Goal: Complete application form: Complete application form

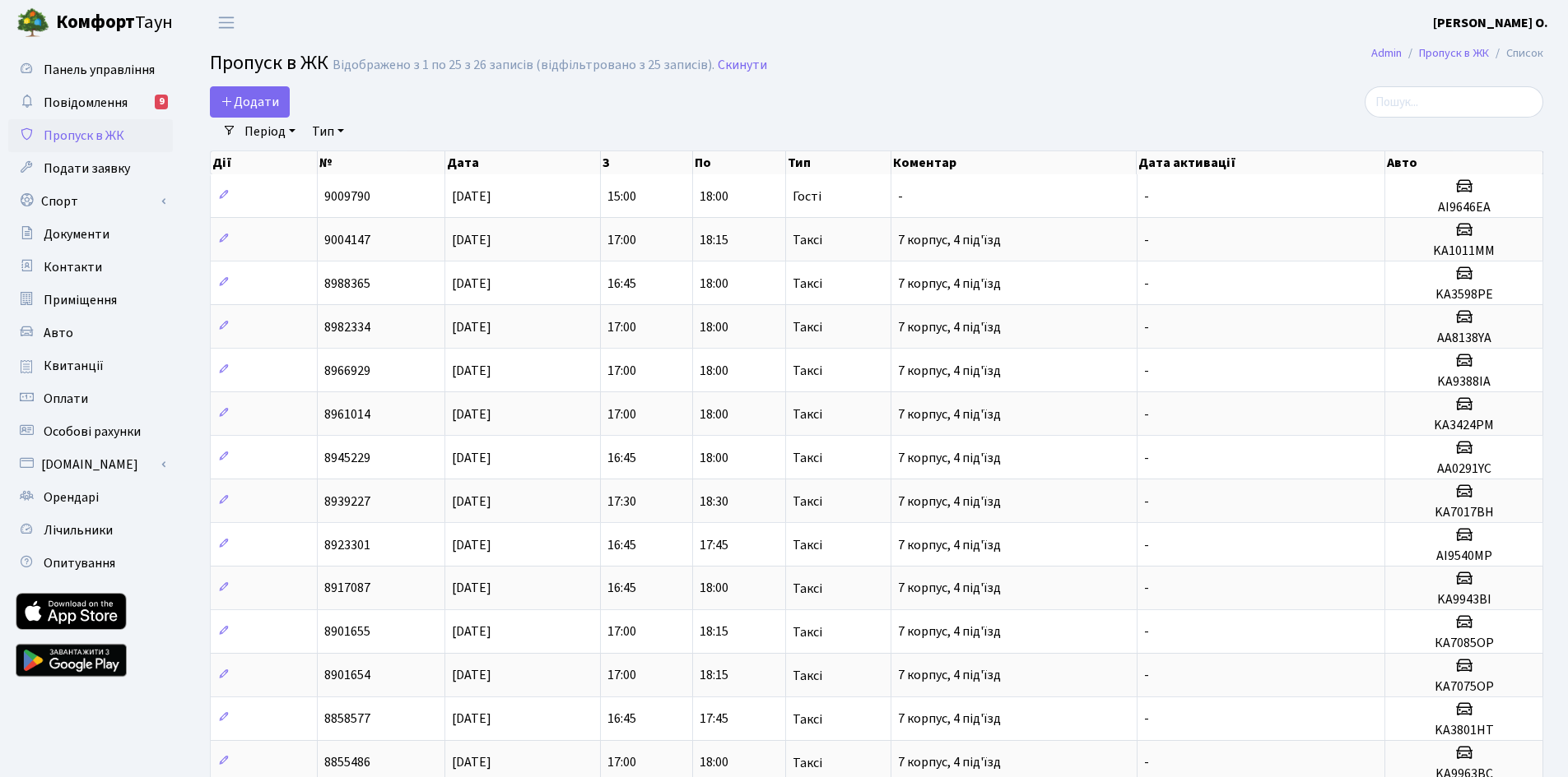
select select "25"
click at [250, 107] on span "Додати" at bounding box center [250, 101] width 58 height 19
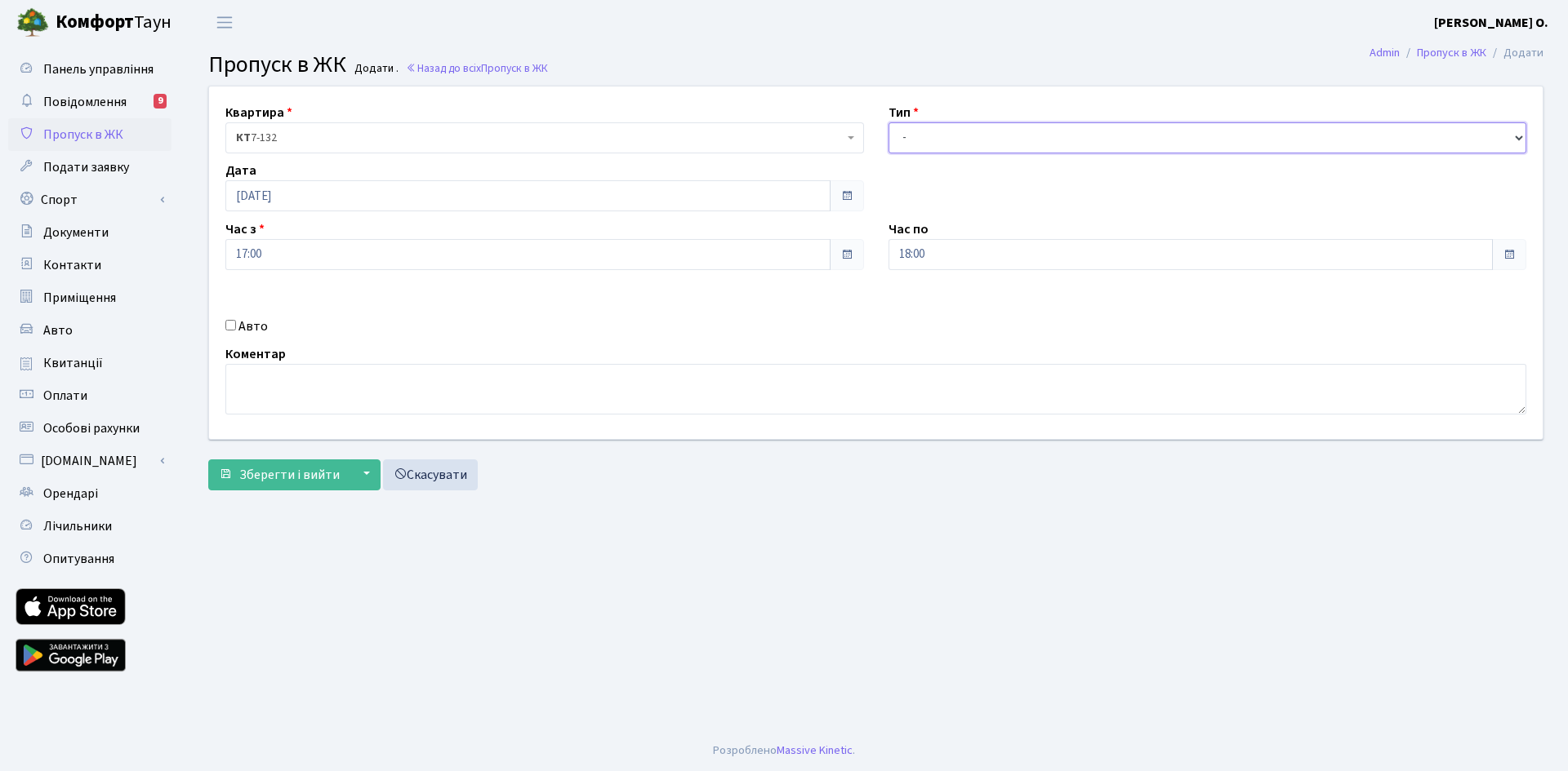
click at [915, 132] on select "- Доставка Таксі Гості Сервіс" at bounding box center [1207, 137] width 638 height 31
select select "2"
click at [889, 123] on select "- Доставка Таксі Гості Сервіс" at bounding box center [1207, 137] width 638 height 31
click at [250, 332] on label "Авто" at bounding box center [253, 326] width 30 height 19
click at [236, 331] on input "Авто" at bounding box center [230, 326] width 11 height 11
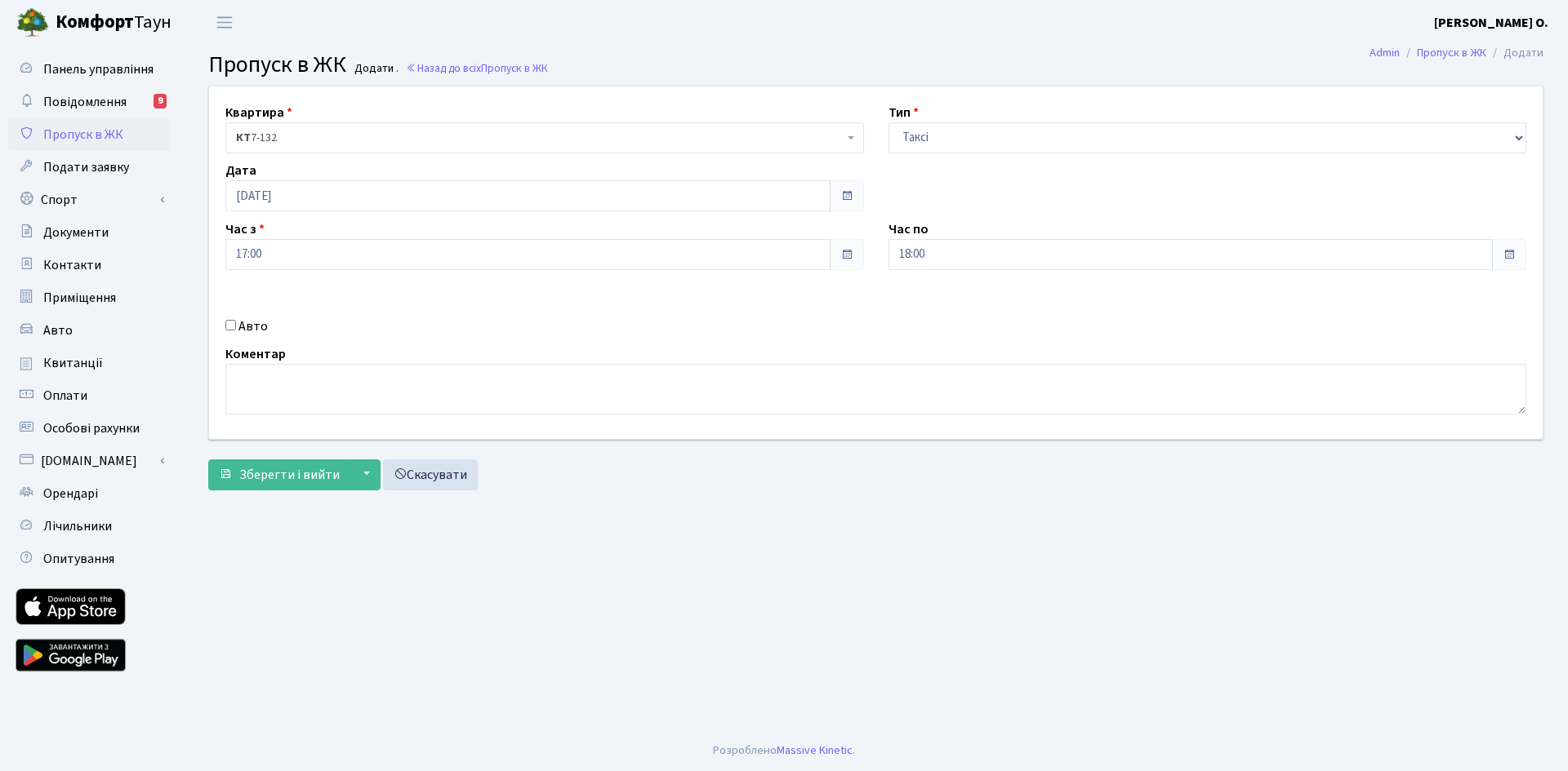
checkbox input "true"
type input "KA9366HC"
click at [297, 479] on span "Зберегти і вийти" at bounding box center [289, 475] width 101 height 18
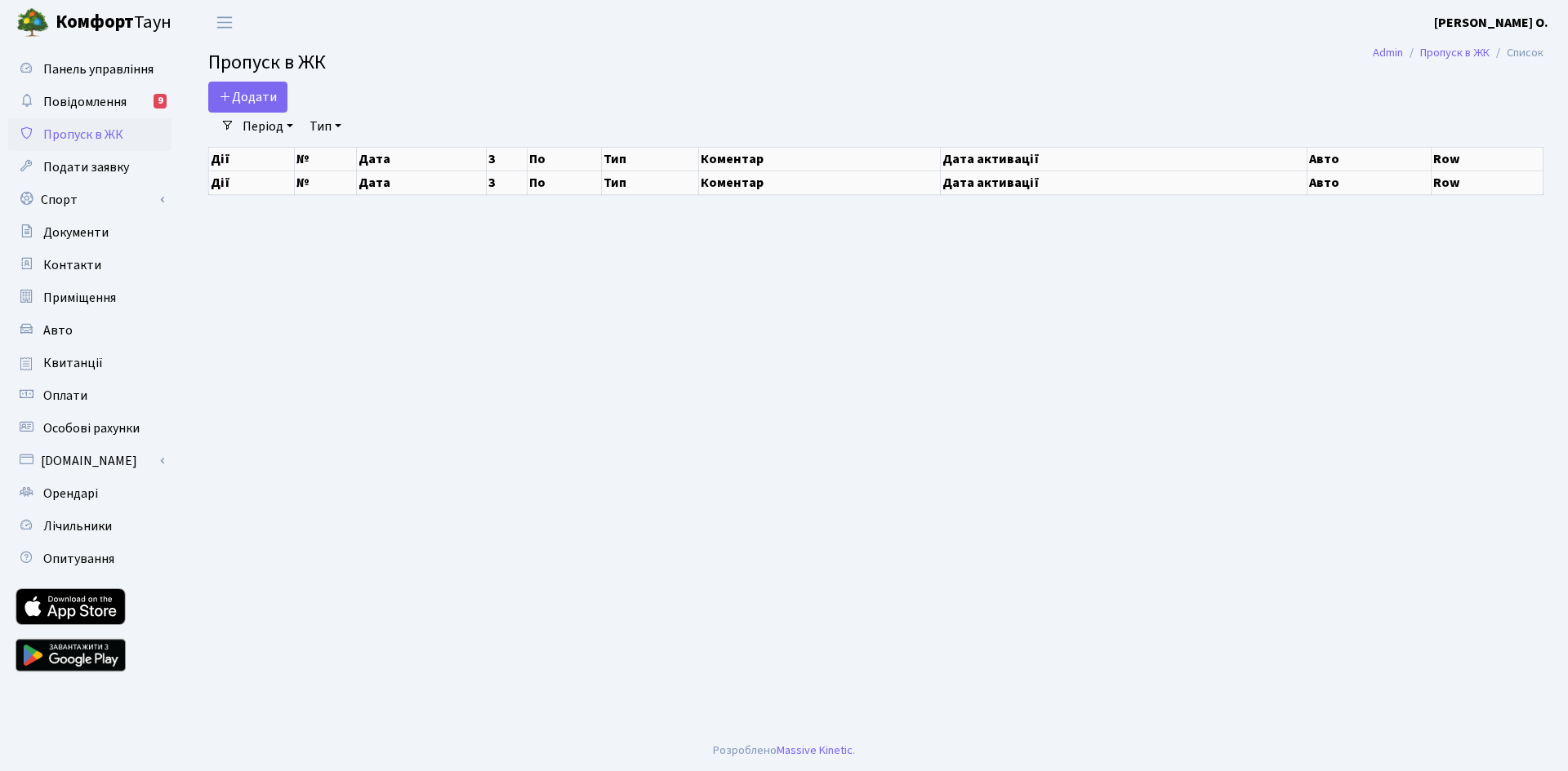
select select "25"
